Goal: Task Accomplishment & Management: Use online tool/utility

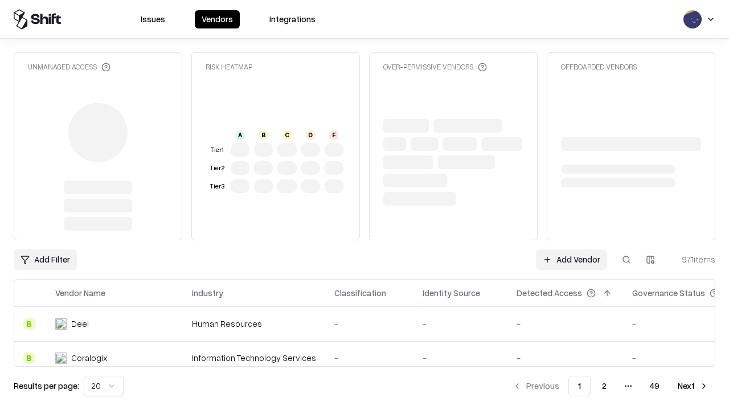
click at [571, 249] on link "Add Vendor" at bounding box center [571, 259] width 71 height 21
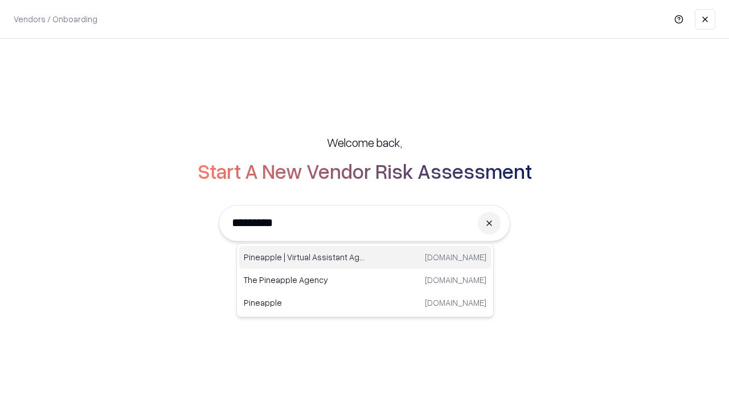
click at [365, 257] on div "Pineapple | Virtual Assistant Agency [DOMAIN_NAME]" at bounding box center [365, 257] width 252 height 23
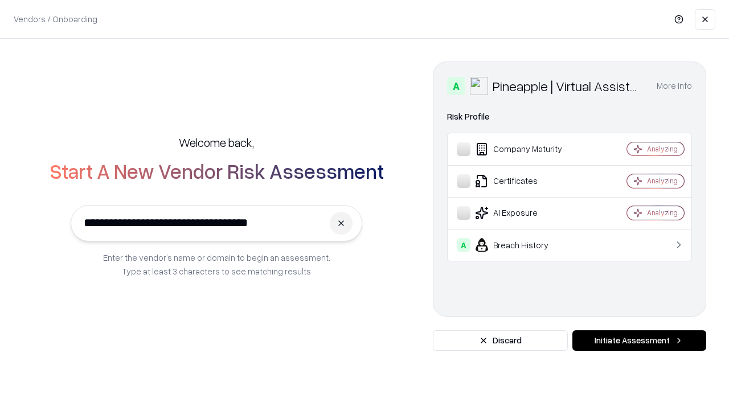
type input "**********"
click at [639, 341] on button "Initiate Assessment" at bounding box center [639, 340] width 134 height 21
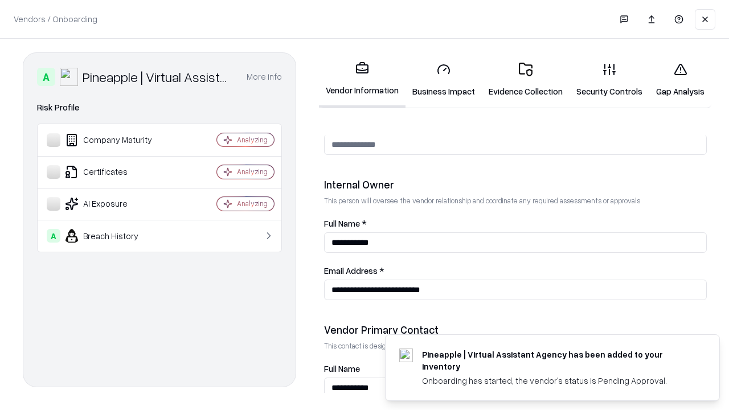
scroll to position [590, 0]
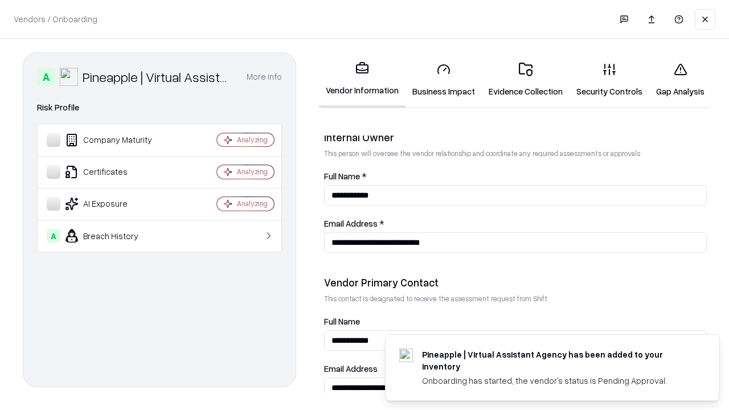
click at [444, 80] on link "Business Impact" at bounding box center [443, 80] width 76 height 53
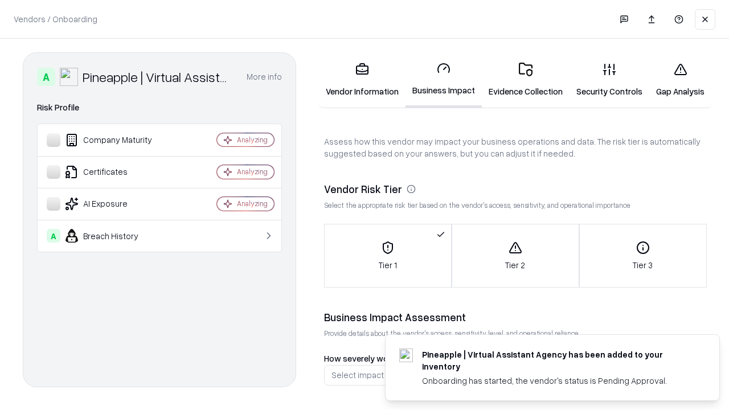
click at [680, 80] on link "Gap Analysis" at bounding box center [680, 80] width 62 height 53
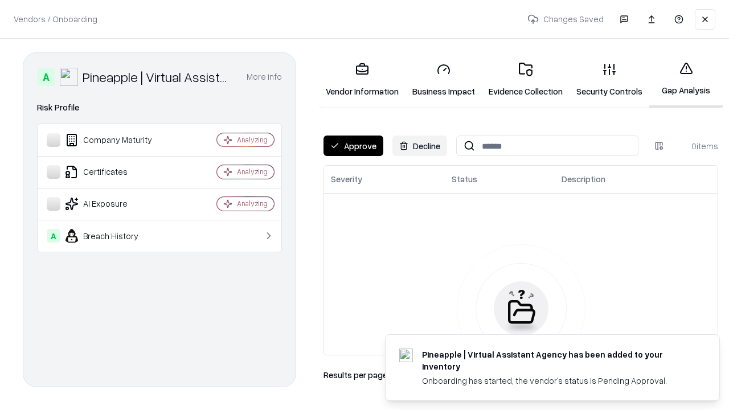
click at [353, 146] on button "Approve" at bounding box center [353, 146] width 60 height 21
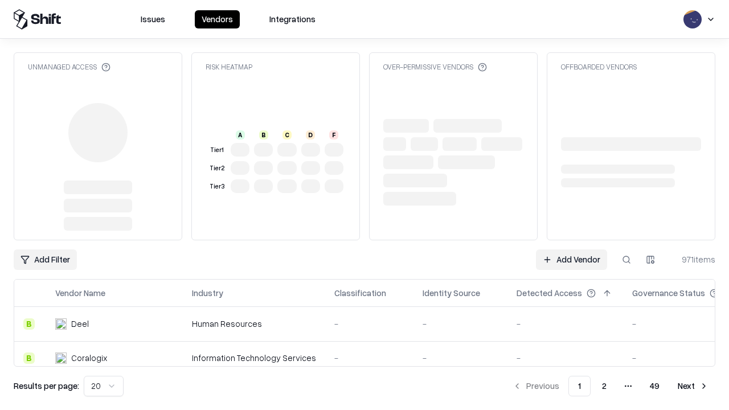
click at [571, 249] on link "Add Vendor" at bounding box center [571, 259] width 71 height 21
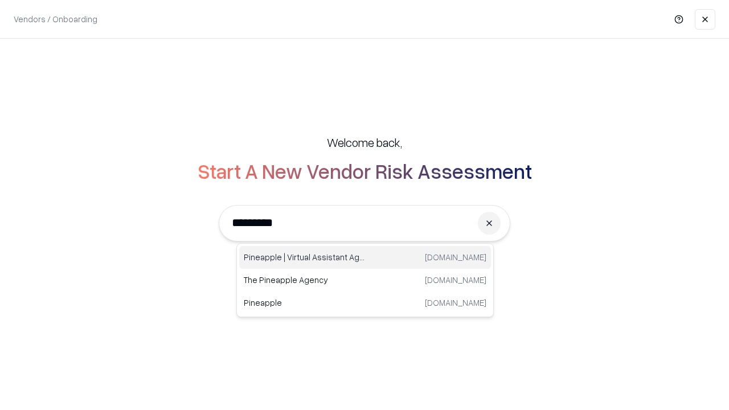
click at [365, 257] on div "Pineapple | Virtual Assistant Agency [DOMAIN_NAME]" at bounding box center [365, 257] width 252 height 23
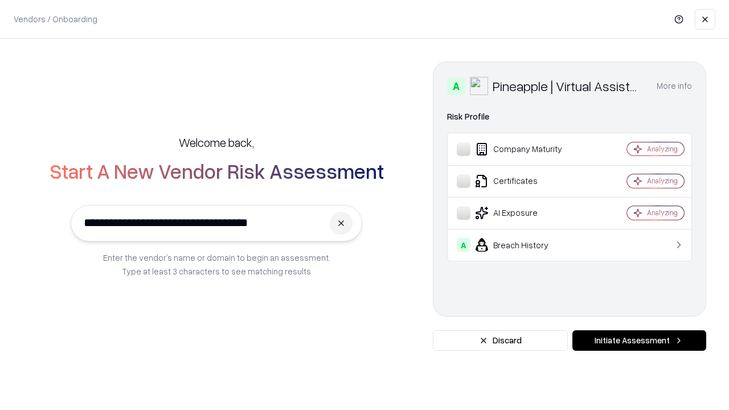
type input "**********"
click at [639, 341] on button "Initiate Assessment" at bounding box center [639, 340] width 134 height 21
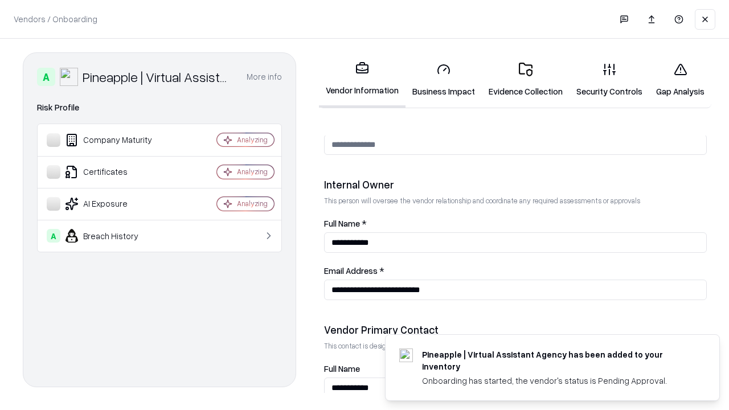
scroll to position [590, 0]
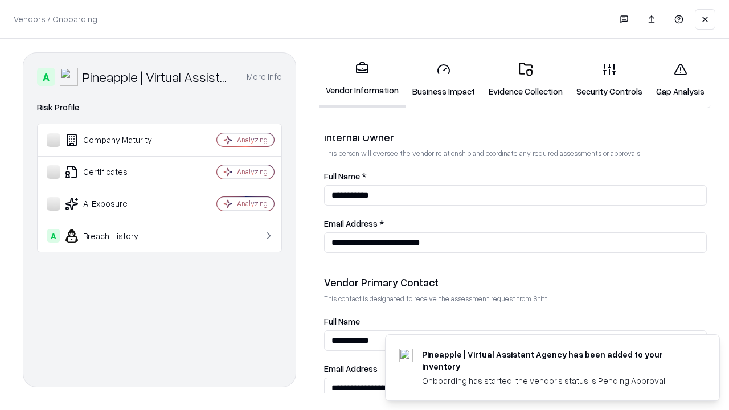
click at [680, 80] on link "Gap Analysis" at bounding box center [680, 80] width 62 height 53
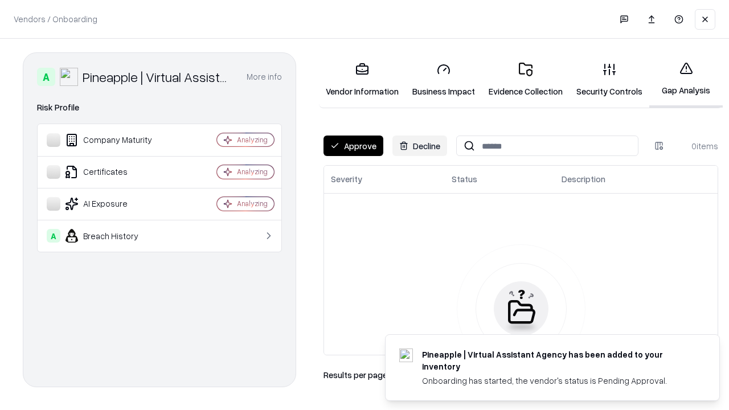
click at [353, 146] on button "Approve" at bounding box center [353, 146] width 60 height 21
